Goal: Transaction & Acquisition: Purchase product/service

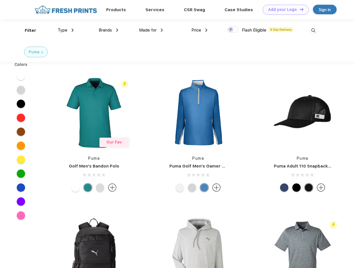
click at [284, 9] on link "Add your Logo Design Tool" at bounding box center [286, 10] width 46 height 10
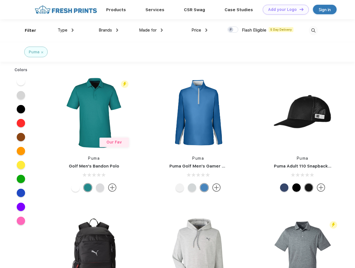
click at [0, 0] on div "Design Tool" at bounding box center [0, 0] width 0 height 0
click at [299, 9] on link "Add your Logo Design Tool" at bounding box center [286, 10] width 46 height 10
click at [27, 30] on div "Filter" at bounding box center [30, 30] width 11 height 6
click at [66, 30] on span "Type" at bounding box center [63, 30] width 10 height 5
click at [108, 30] on span "Brands" at bounding box center [105, 30] width 13 height 5
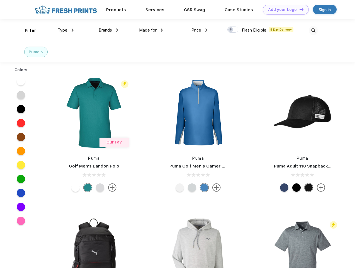
click at [151, 30] on span "Made for" at bounding box center [148, 30] width 18 height 5
click at [200, 30] on span "Price" at bounding box center [197, 30] width 10 height 5
click at [233, 30] on div at bounding box center [232, 29] width 11 height 6
click at [231, 30] on input "checkbox" at bounding box center [229, 28] width 4 height 4
click at [313, 30] on img at bounding box center [313, 30] width 9 height 9
